Goal: Task Accomplishment & Management: Use online tool/utility

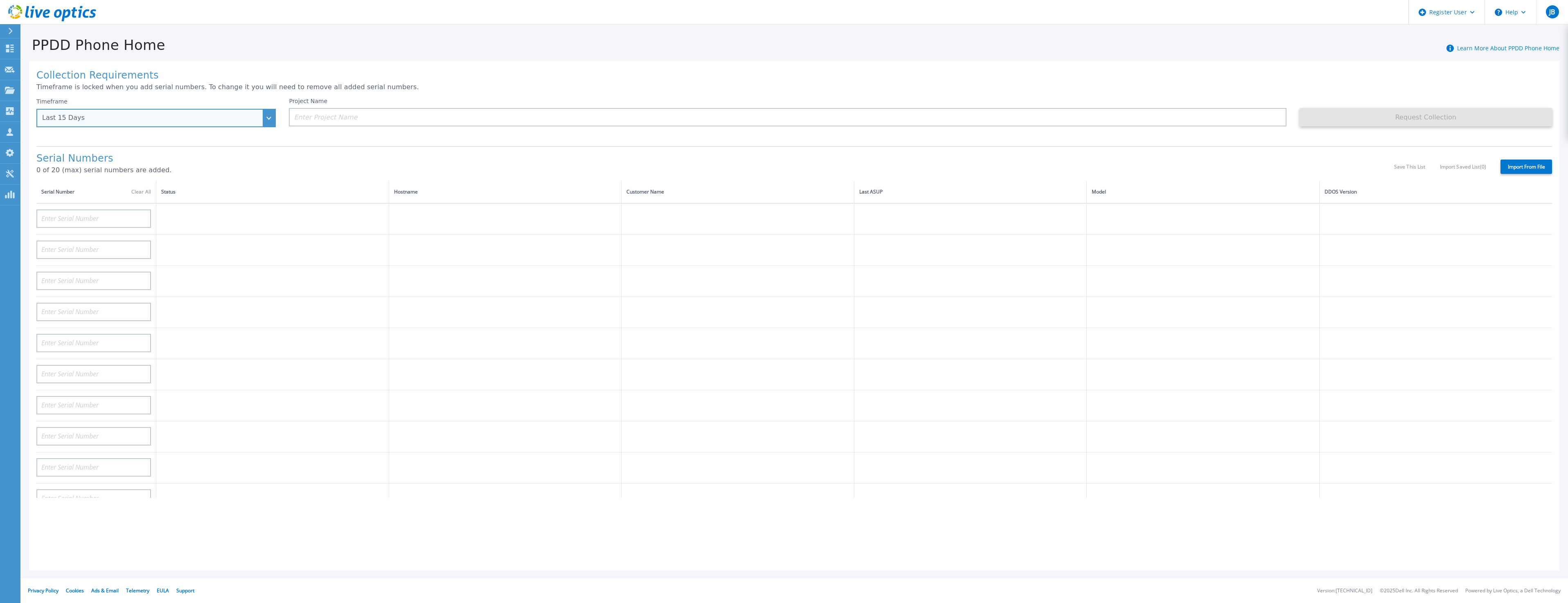
click at [269, 117] on div "Last 15 Days" at bounding box center [156, 118] width 239 height 18
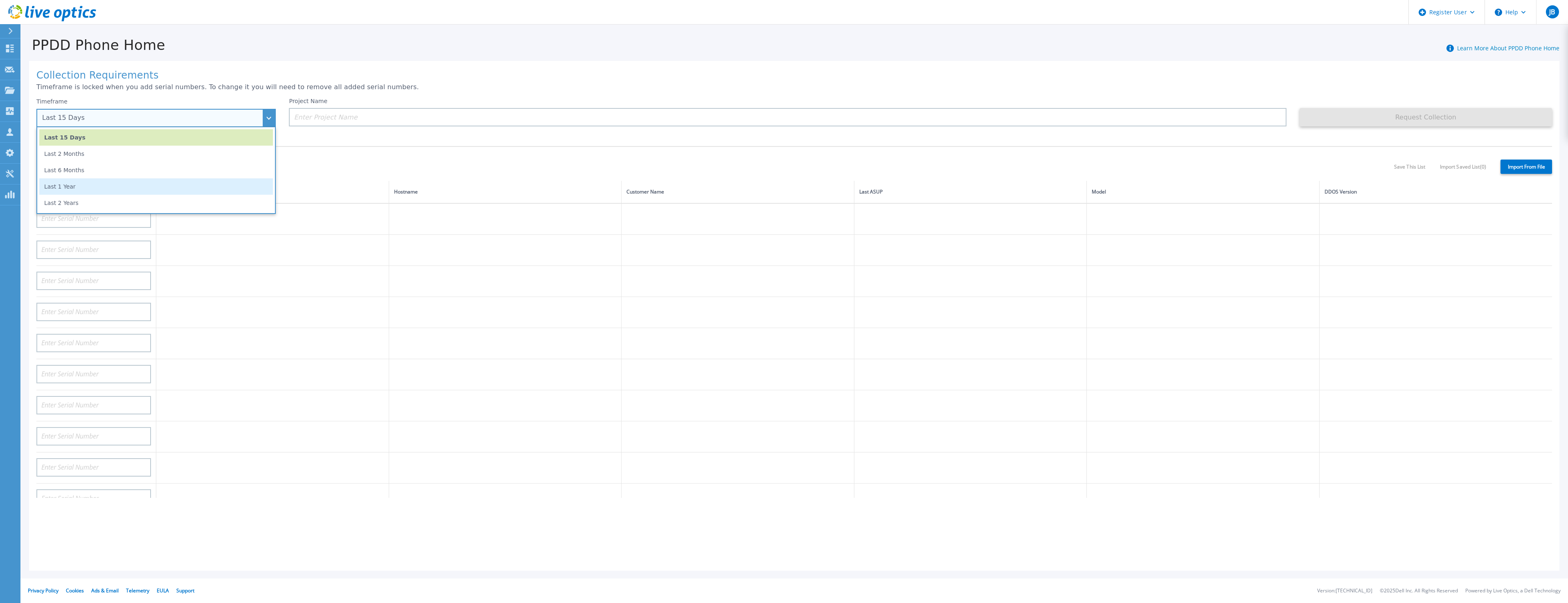
click at [231, 186] on li "Last 1 Year" at bounding box center [156, 186] width 234 height 16
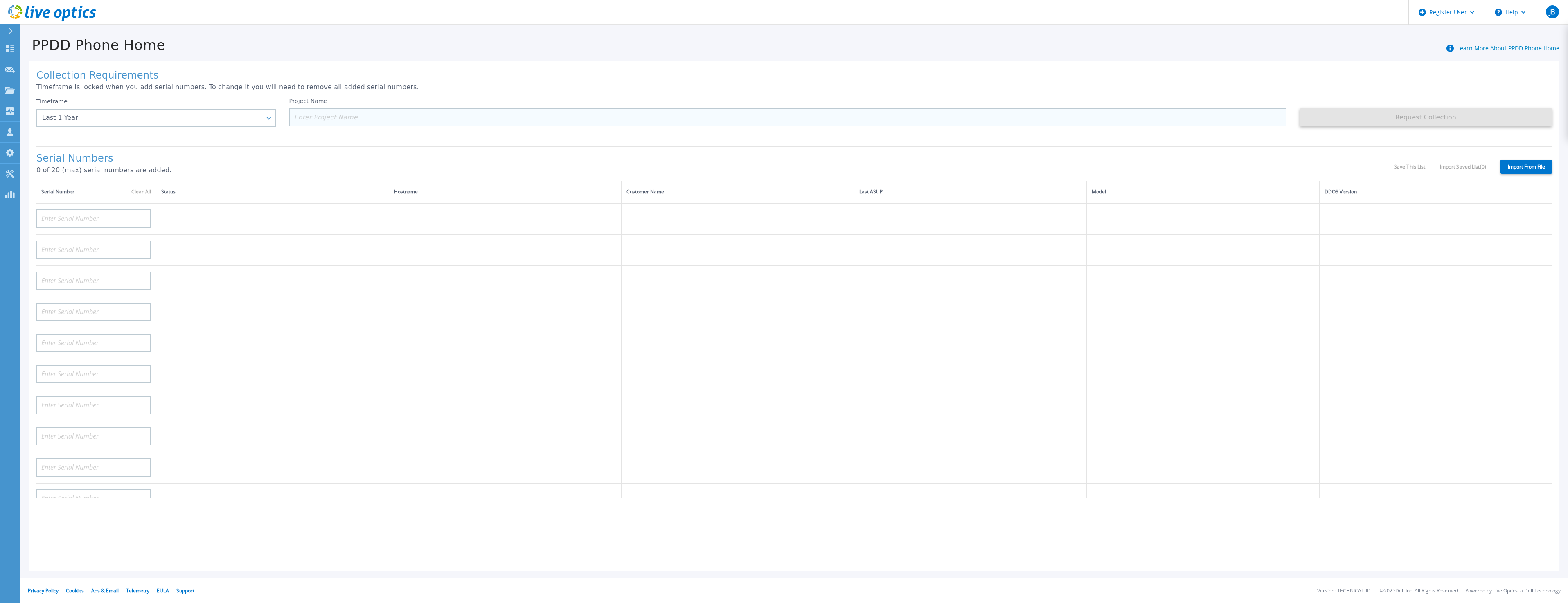
click at [338, 113] on input at bounding box center [788, 117] width 997 height 18
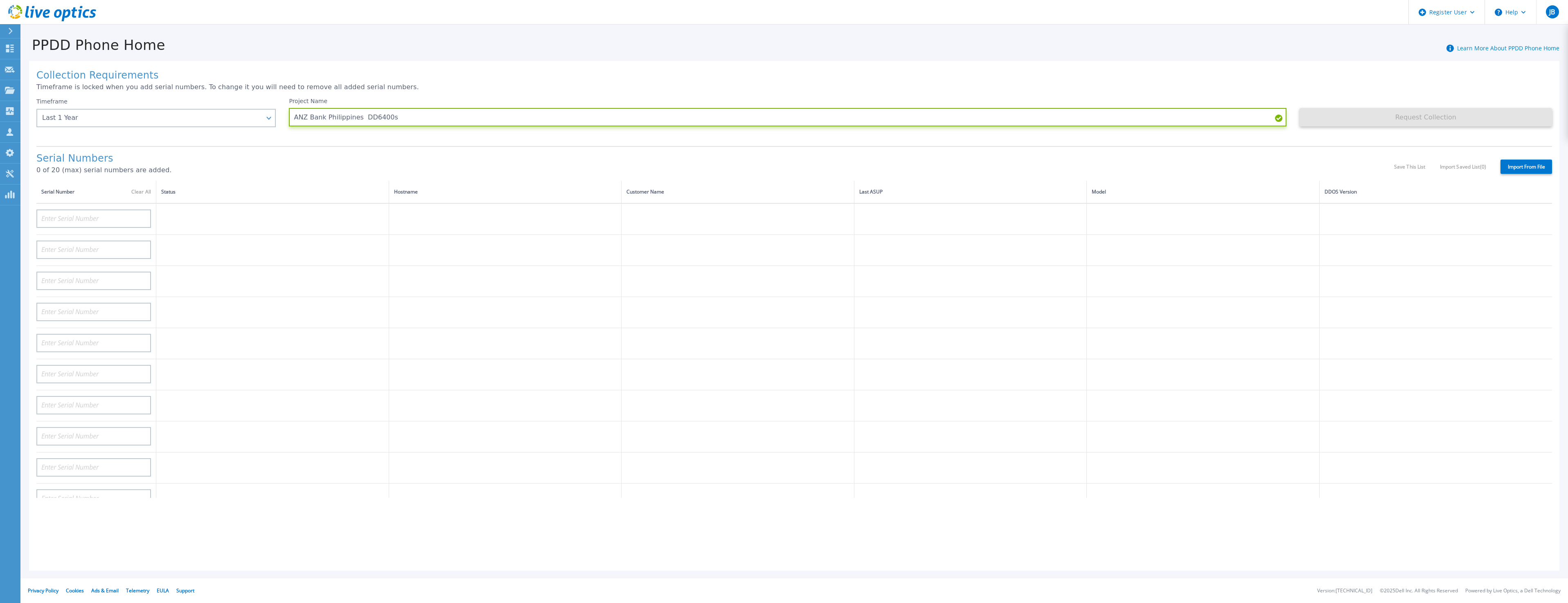
type input "ANZ Bank Philippines DD6400s"
click at [121, 220] on input at bounding box center [94, 218] width 114 height 18
paste input "DE415235021216"
type input "DE415235021216"
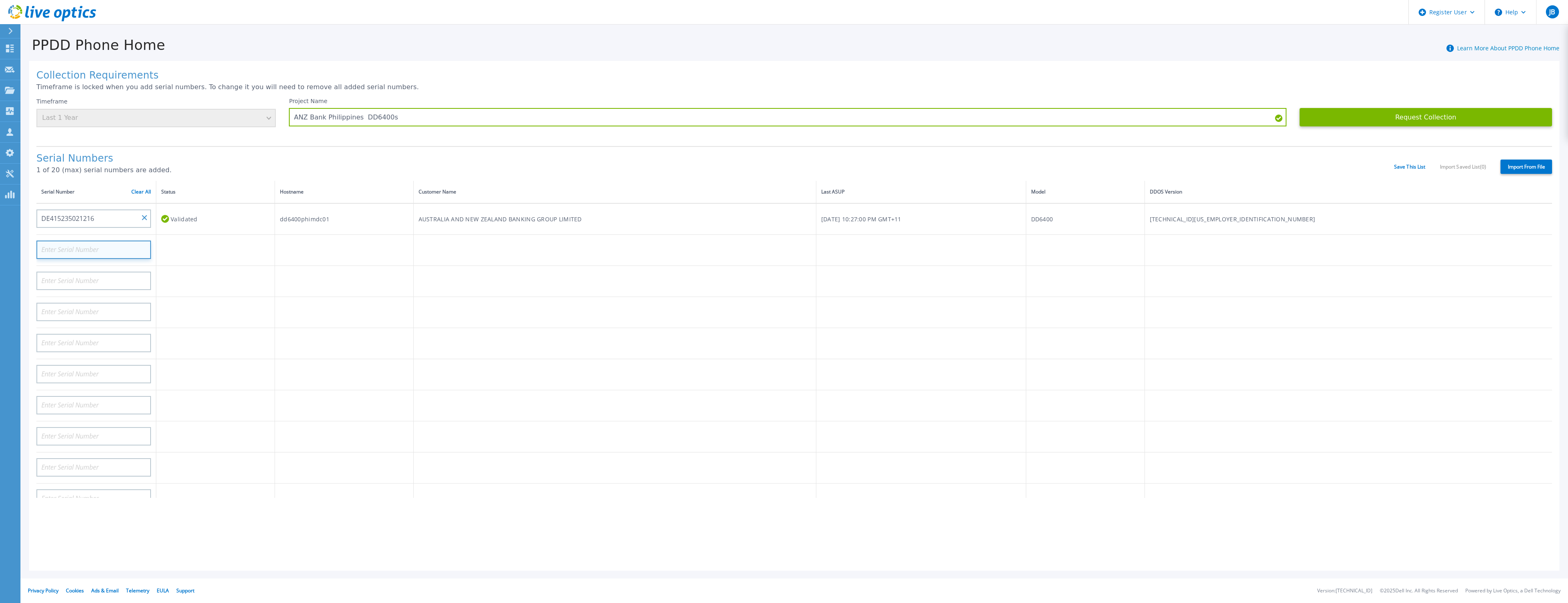
click at [113, 244] on input at bounding box center [94, 249] width 114 height 18
paste input "DE415235019207"
type input "DE415235019207"
click at [114, 279] on input at bounding box center [94, 281] width 114 height 18
click at [1439, 113] on button "Request Collection" at bounding box center [1426, 117] width 253 height 18
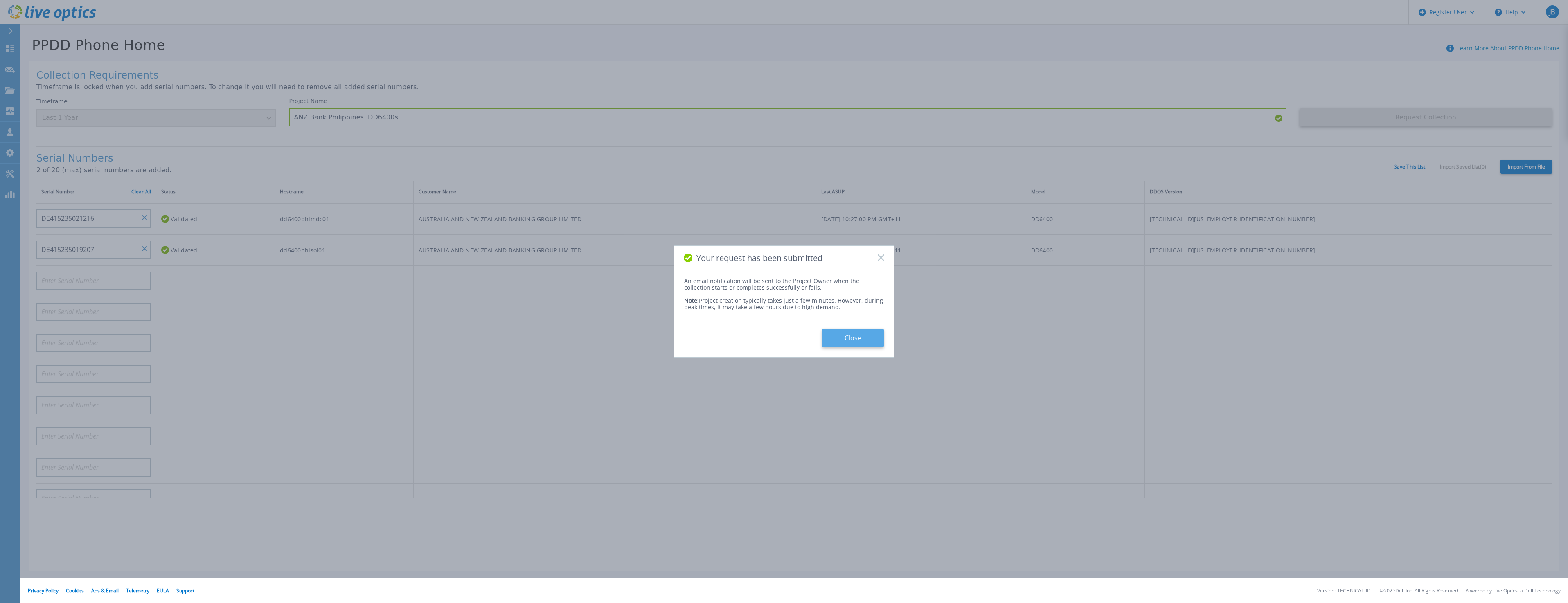
click at [856, 341] on button "Close" at bounding box center [853, 338] width 62 height 18
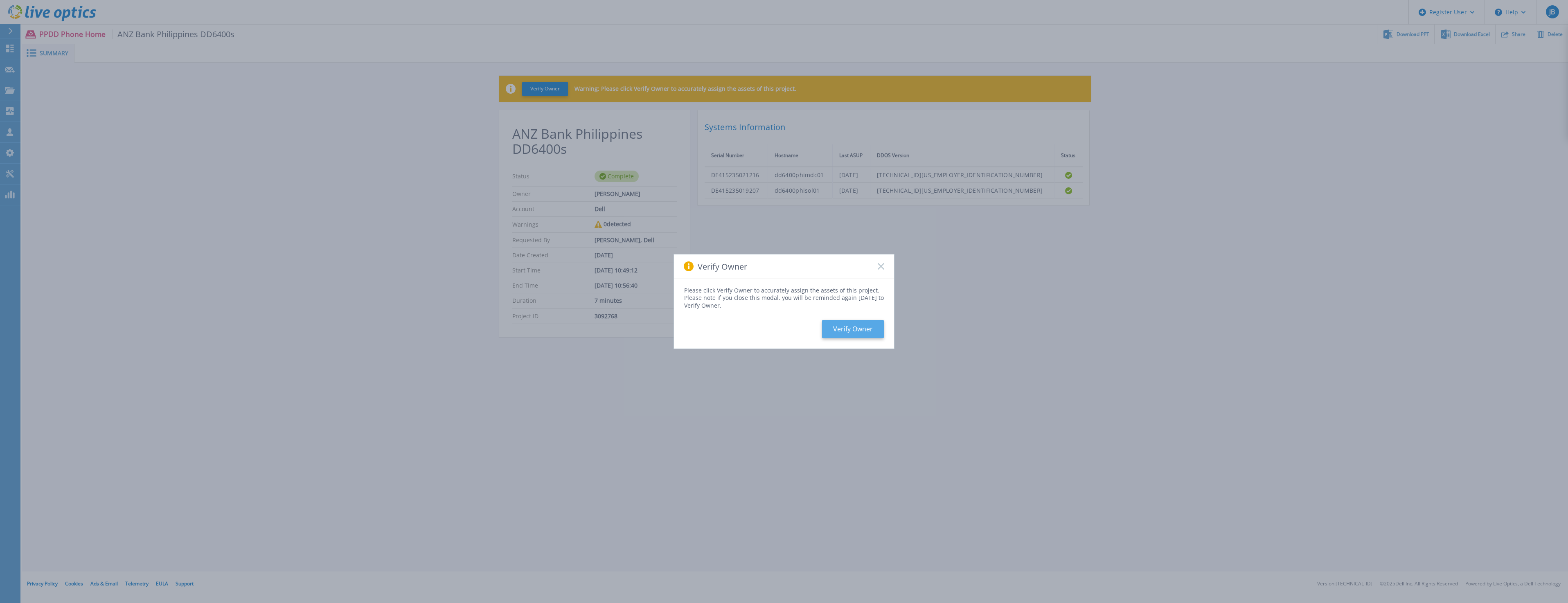
click at [864, 325] on button "Verify Owner" at bounding box center [853, 329] width 62 height 18
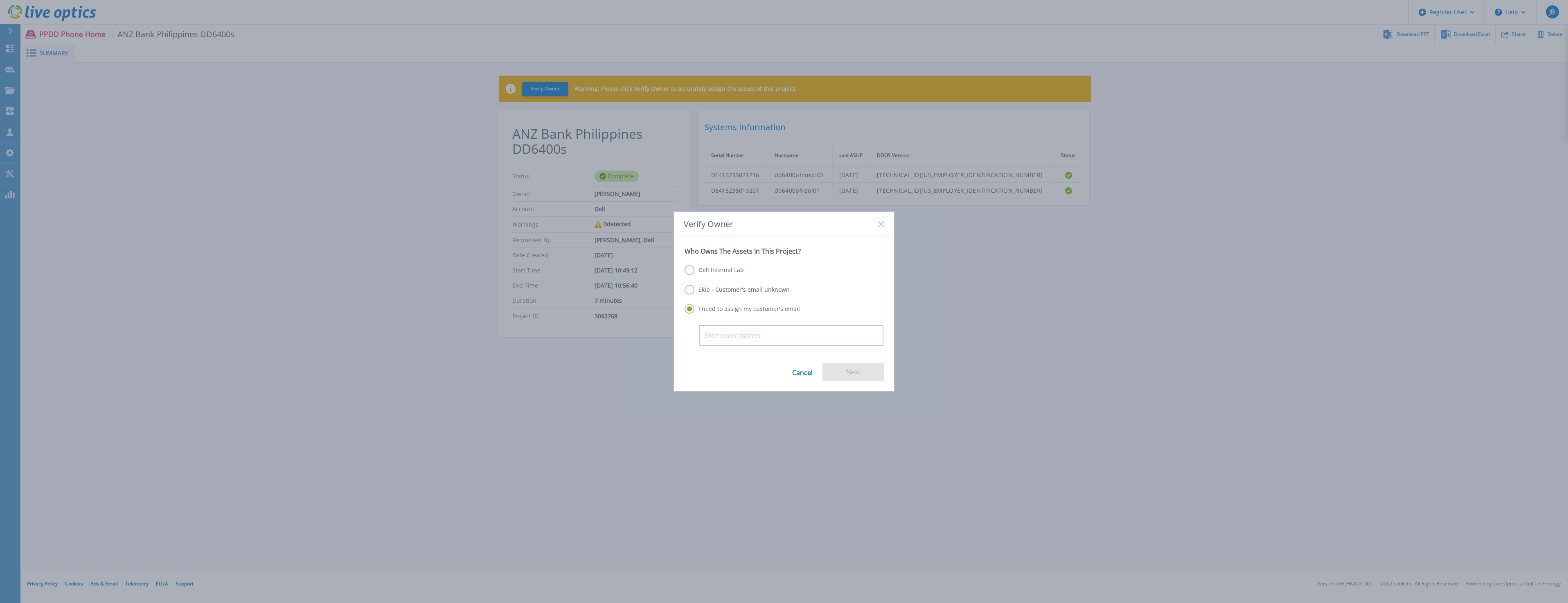
click at [760, 290] on label "Skip - Customer's email unknown" at bounding box center [737, 290] width 105 height 10
click at [0, 0] on input "Skip - Customer's email unknown" at bounding box center [0, 0] width 0 height 0
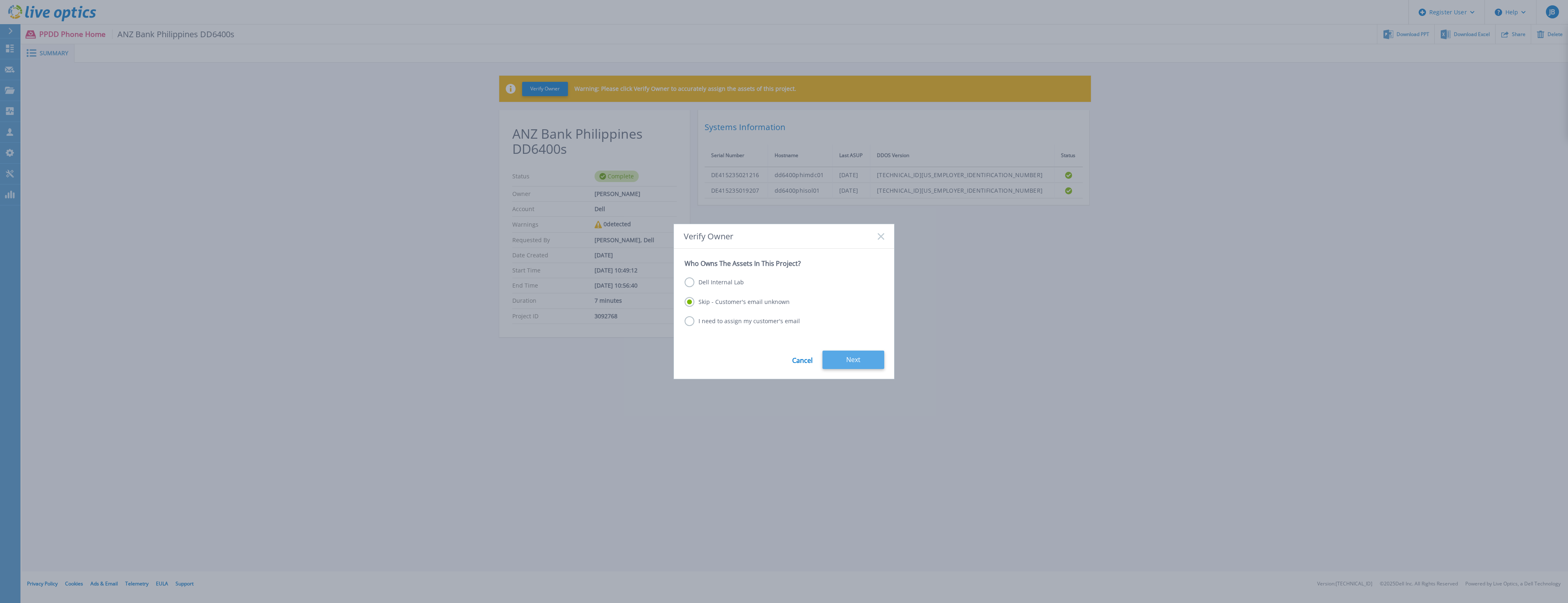
click at [839, 358] on button "Next" at bounding box center [853, 360] width 62 height 18
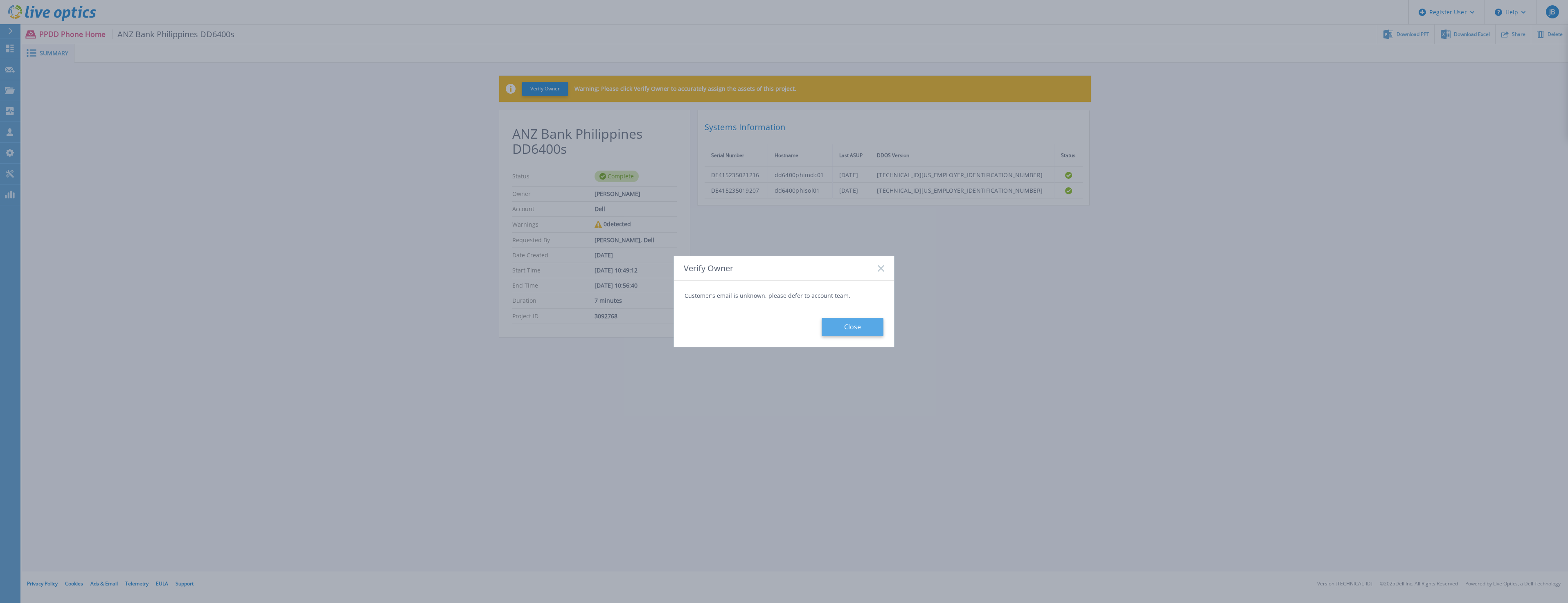
click at [844, 329] on button "Close" at bounding box center [853, 327] width 62 height 18
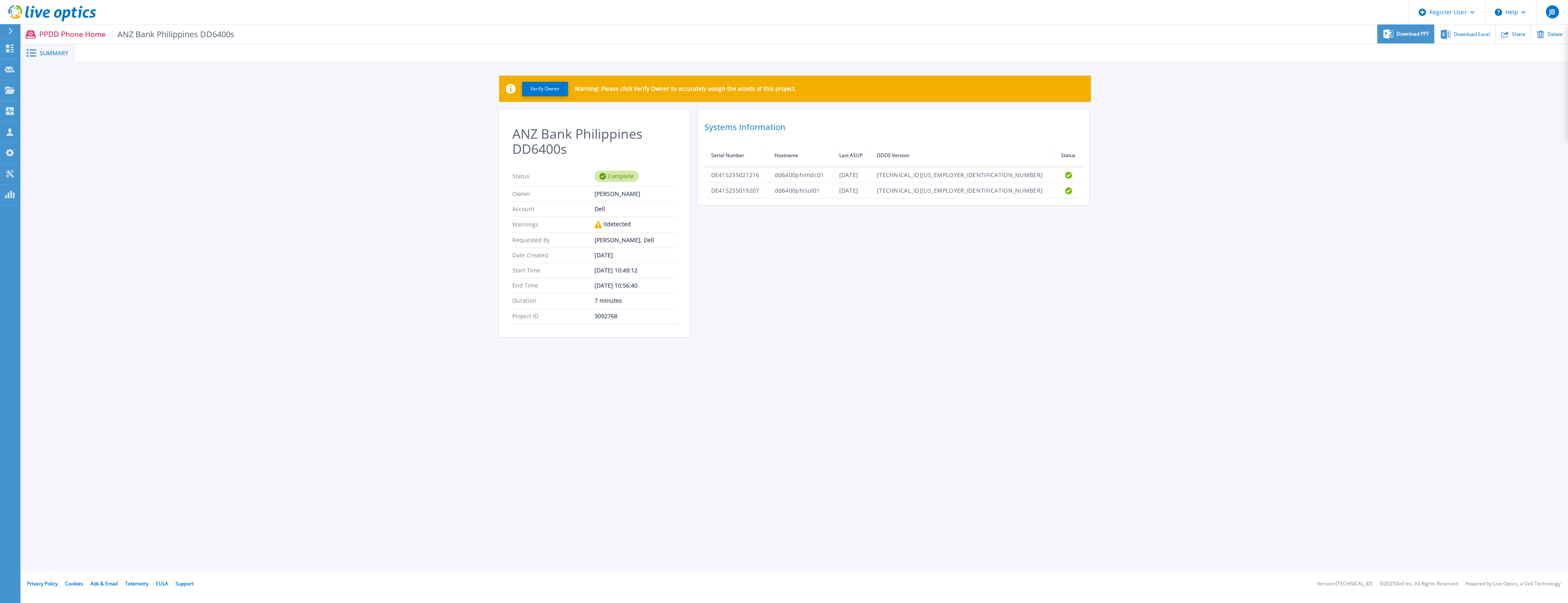
click at [1416, 35] on span "Download PPT" at bounding box center [1413, 34] width 33 height 5
